Goal: Information Seeking & Learning: Learn about a topic

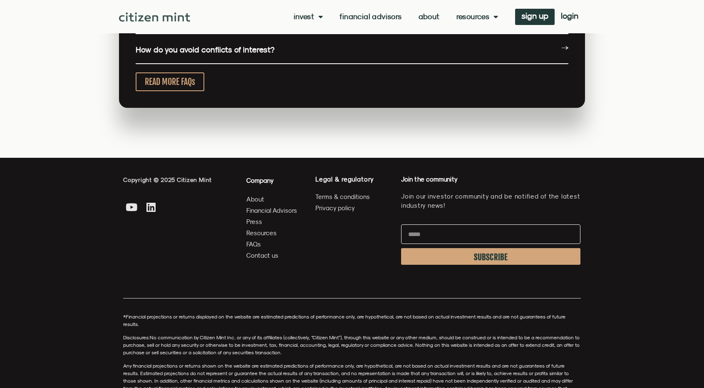
scroll to position [2173, 0]
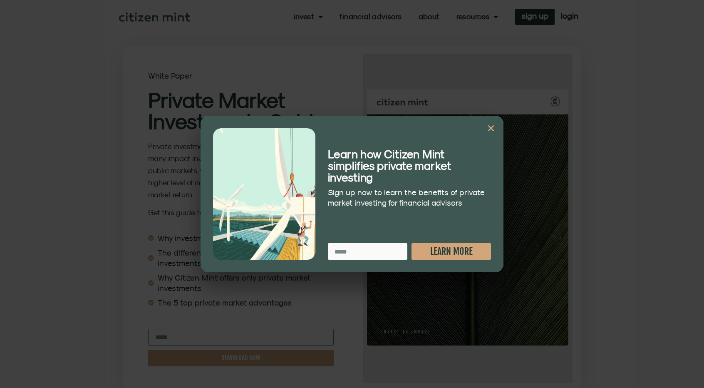
click at [500, 129] on div "Learn how Citizen Mint simplifies private market investing Sign up now to learn…" at bounding box center [352, 194] width 303 height 156
click at [492, 126] on icon "Close" at bounding box center [491, 128] width 8 height 8
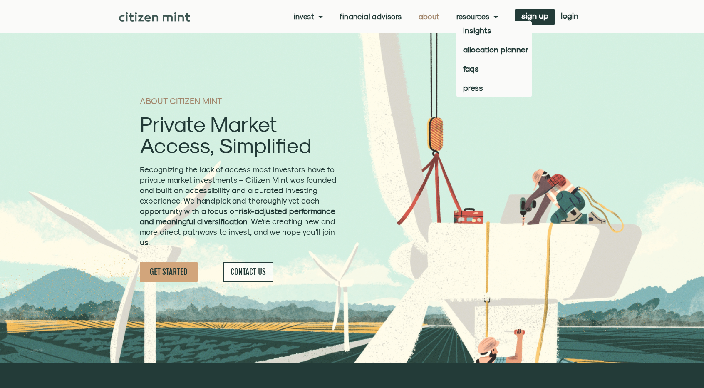
click at [486, 19] on link "Resources" at bounding box center [478, 16] width 42 height 8
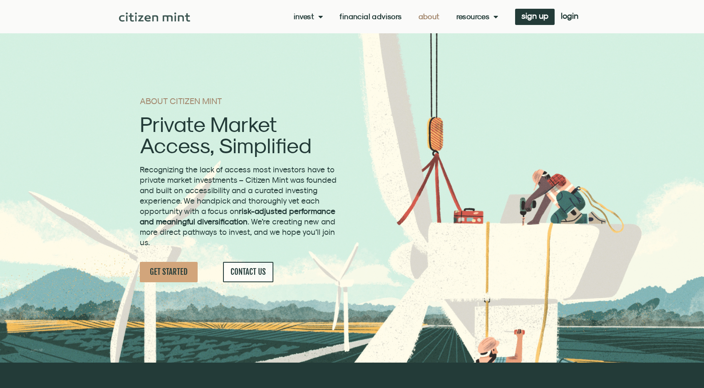
click at [489, 15] on link "Resources" at bounding box center [478, 16] width 42 height 8
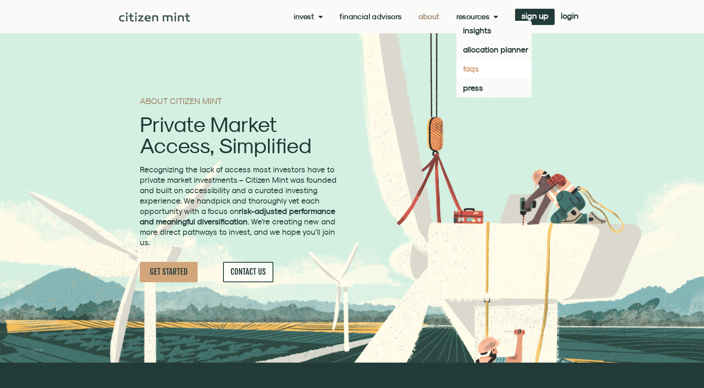
click at [484, 69] on link "faqs" at bounding box center [494, 68] width 75 height 19
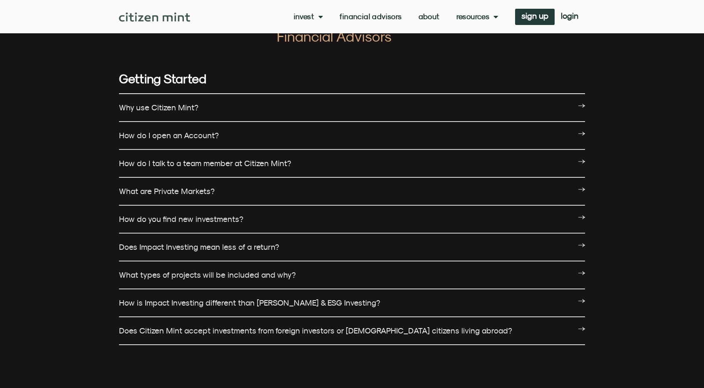
scroll to position [42, 0]
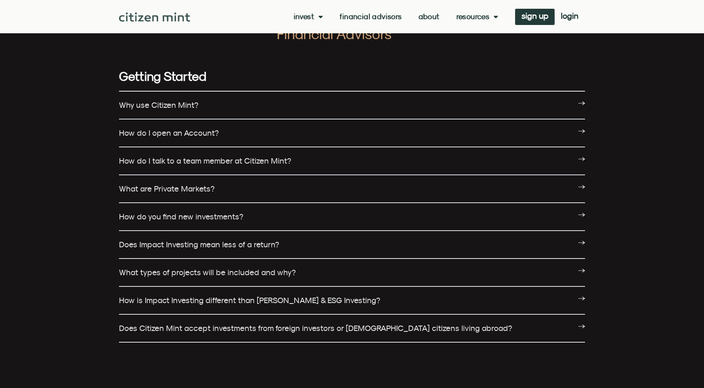
click at [239, 243] on link "Does Impact Investing mean less of a return?" at bounding box center [199, 244] width 160 height 9
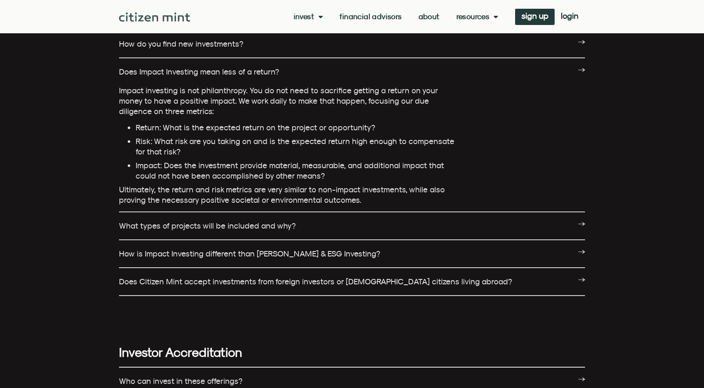
scroll to position [250, 0]
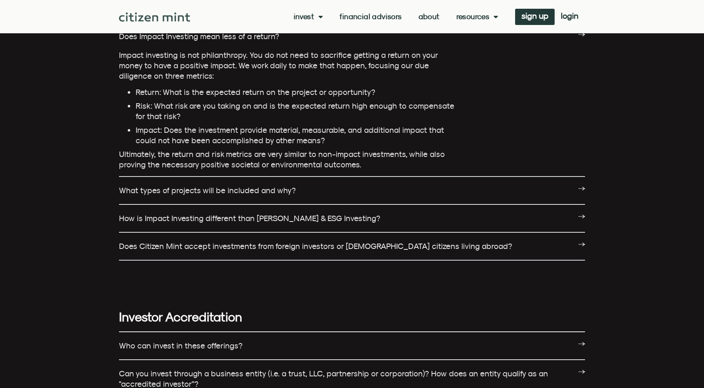
click at [335, 225] on div "How is Impact Investing different than [PERSON_NAME] & ESG Investing?" at bounding box center [352, 219] width 466 height 28
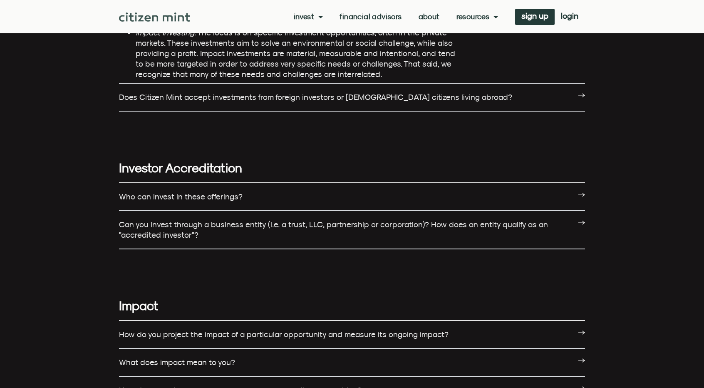
scroll to position [583, 0]
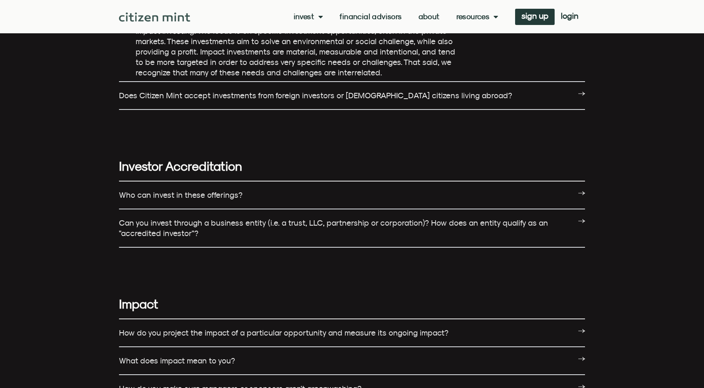
click at [397, 226] on link "Can you invest through a business entity (i.e. a trust, LLC, partnership or cor…" at bounding box center [333, 228] width 429 height 20
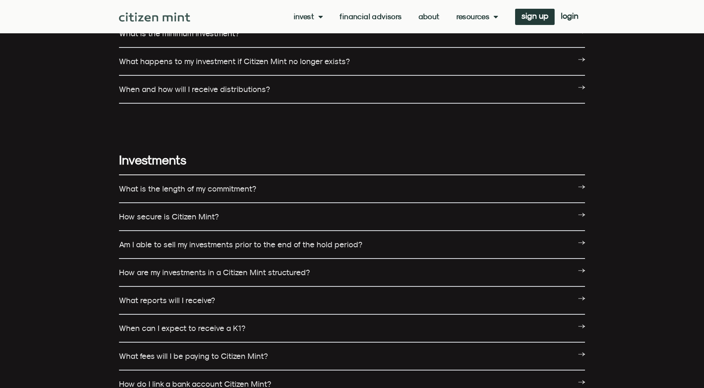
scroll to position [1207, 0]
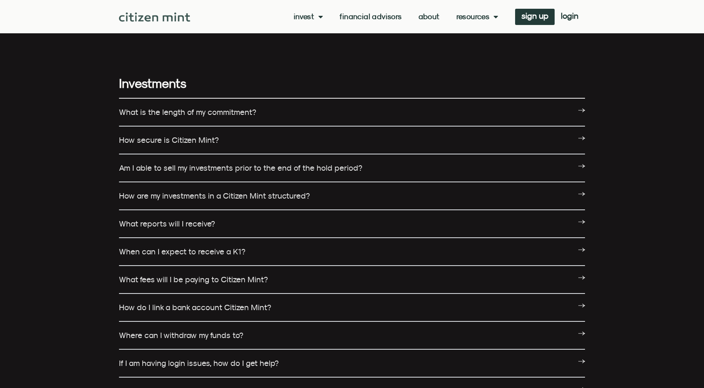
click at [399, 172] on div "Am I able to sell my investments prior to the end of the hold period?" at bounding box center [352, 168] width 466 height 28
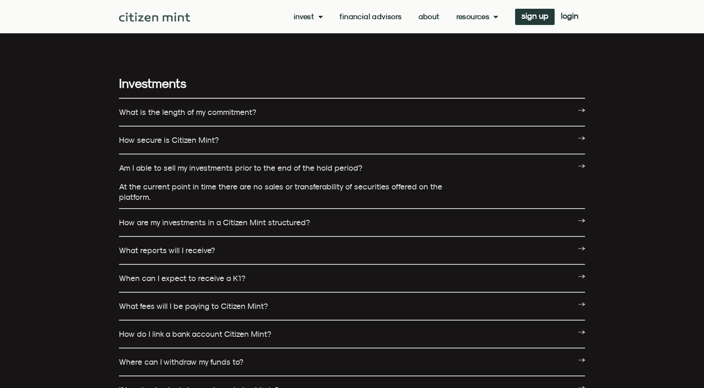
click at [314, 280] on div "When can I expect to receive a K1?" at bounding box center [352, 279] width 466 height 28
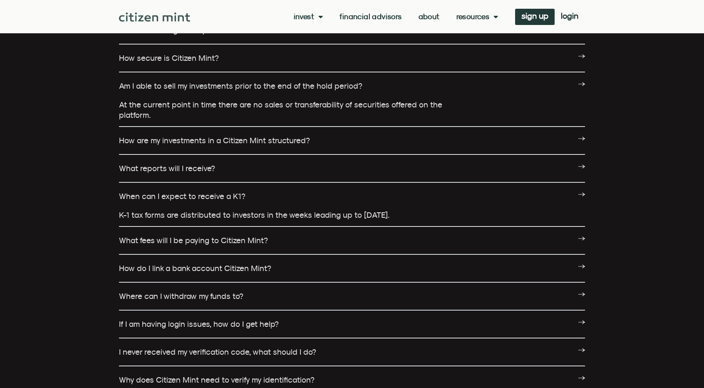
scroll to position [1332, 0]
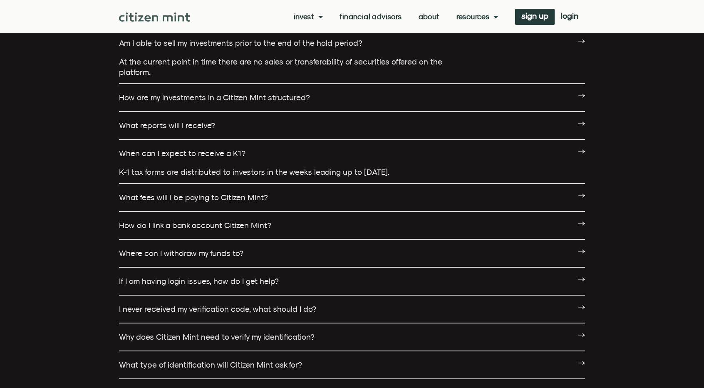
click at [250, 202] on link "What fees will I be paying to Citizen Mint?" at bounding box center [193, 197] width 149 height 9
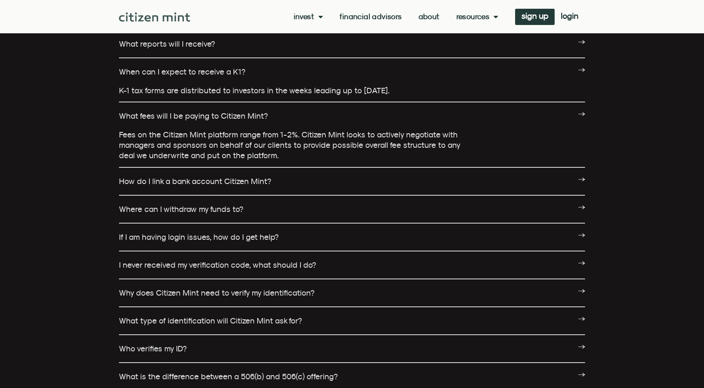
scroll to position [1415, 0]
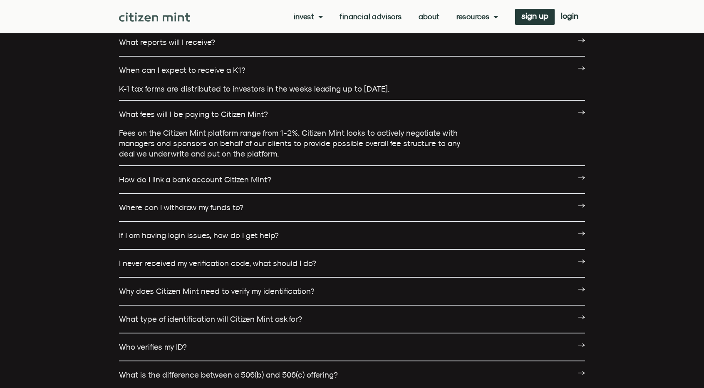
click at [258, 210] on div "Where can I withdraw my funds to?" at bounding box center [352, 208] width 466 height 28
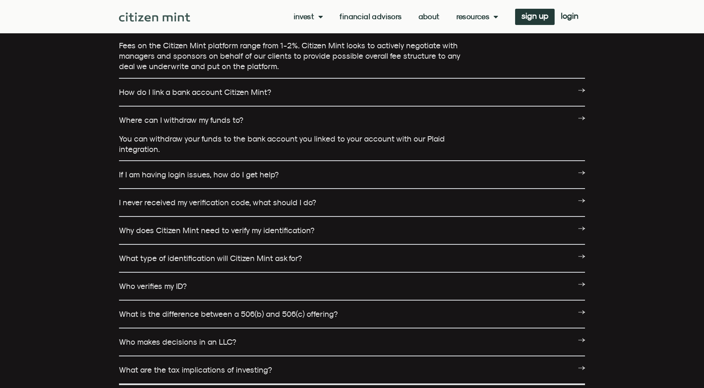
scroll to position [1540, 0]
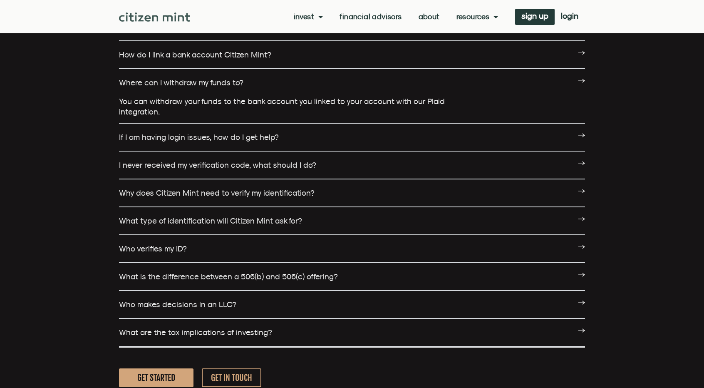
click at [342, 281] on div "What is the difference between a 506(b) and 506(c) offering?" at bounding box center [352, 277] width 466 height 28
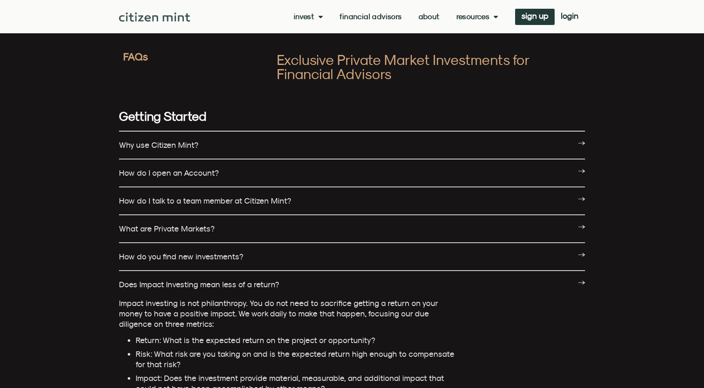
scroll to position [0, 0]
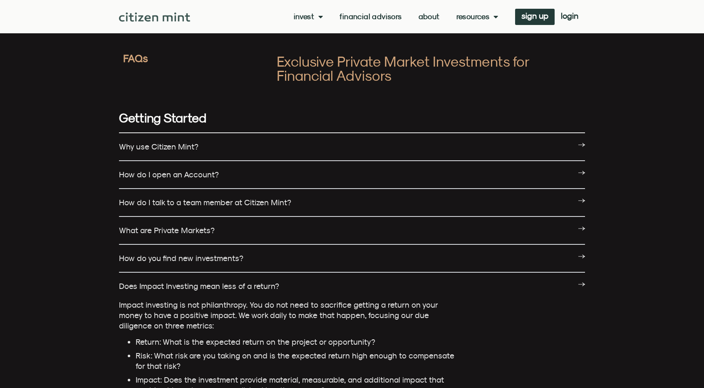
click at [359, 15] on link "Financial Advisors" at bounding box center [371, 16] width 62 height 8
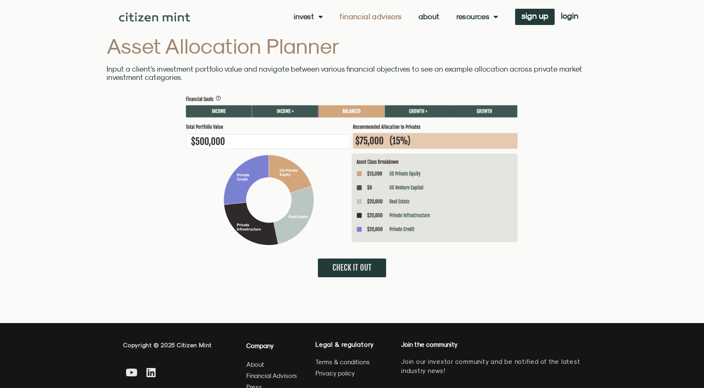
scroll to position [2122, 0]
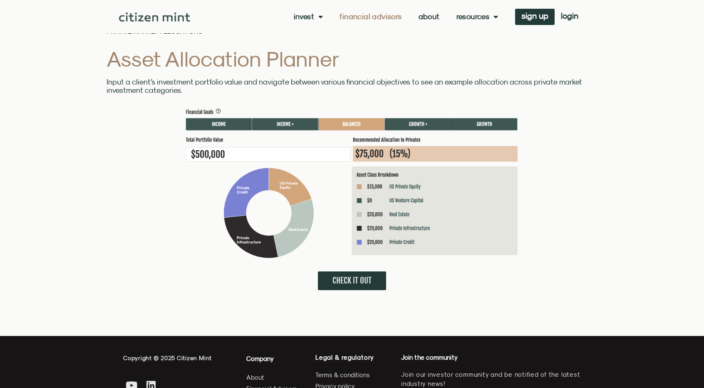
click at [353, 275] on span "CHECK IT OUT" at bounding box center [352, 280] width 39 height 10
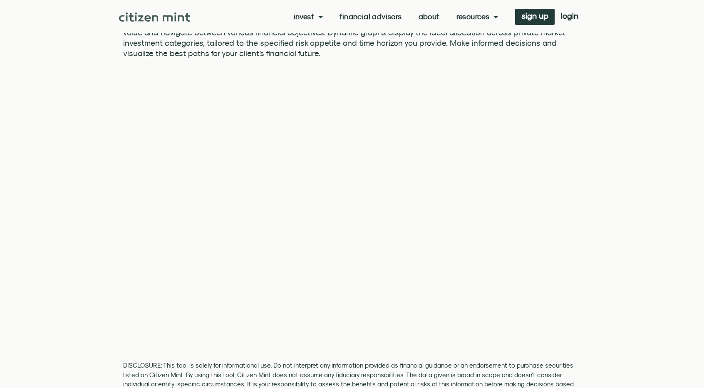
click at [94, 150] on section "Asset Allocation Planner Asset Allocation Planner is an intuitive web tool desi…" at bounding box center [352, 347] width 704 height 860
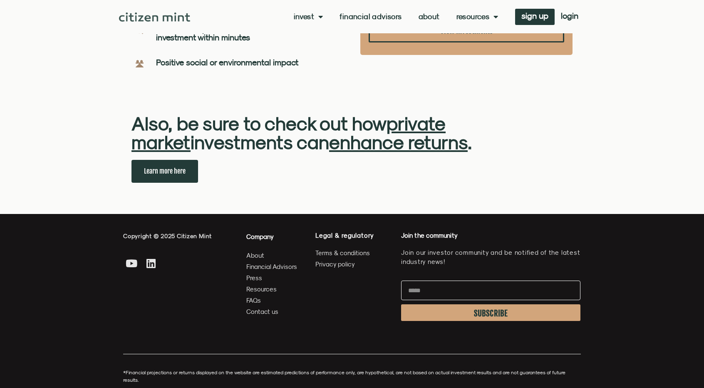
scroll to position [735, 0]
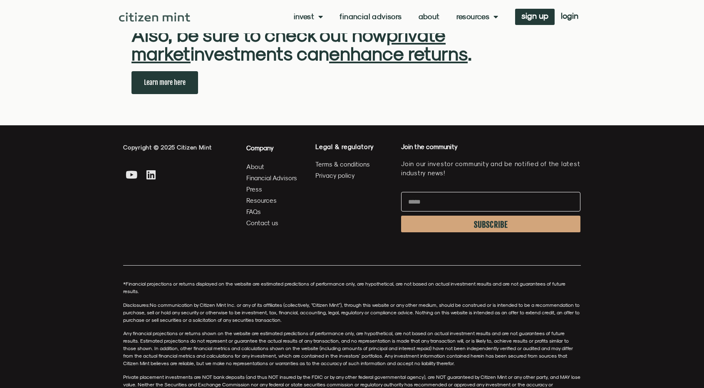
click at [358, 159] on span "Terms & conditions" at bounding box center [342, 164] width 55 height 10
click at [337, 170] on span "Privacy policy" at bounding box center [335, 175] width 40 height 10
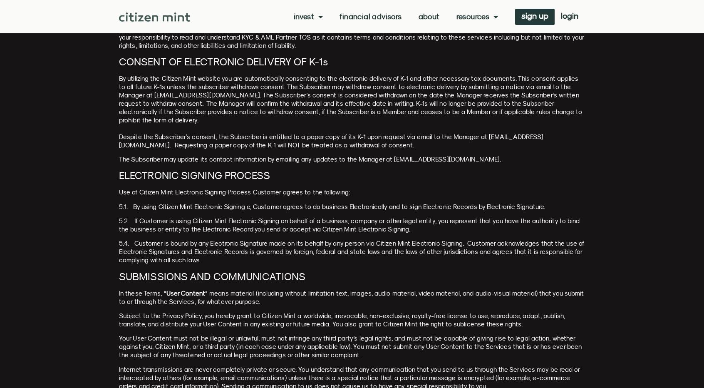
scroll to position [1415, 0]
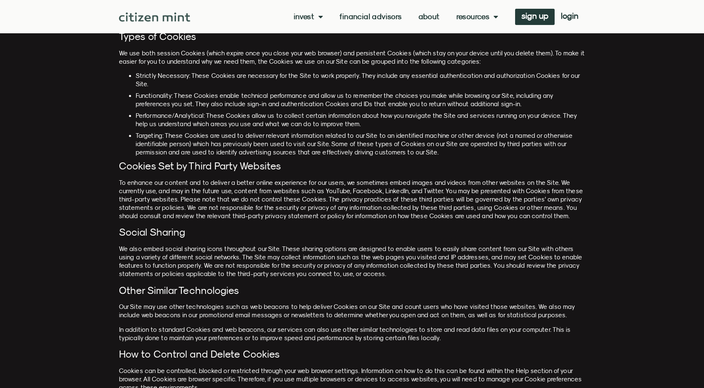
scroll to position [583, 0]
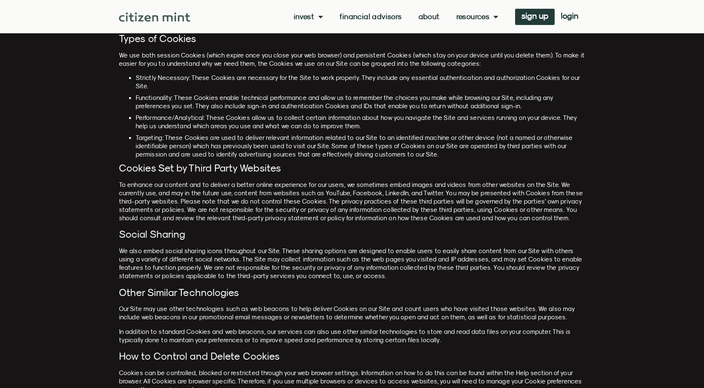
click at [327, 95] on li "Functionality: These Cookies enable technical performance and allow us to remem…" at bounding box center [360, 102] width 449 height 17
